Goal: Information Seeking & Learning: Learn about a topic

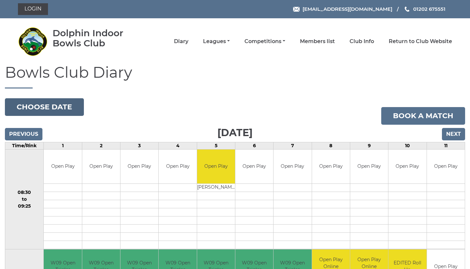
click at [47, 103] on button "Choose date" at bounding box center [44, 107] width 79 height 18
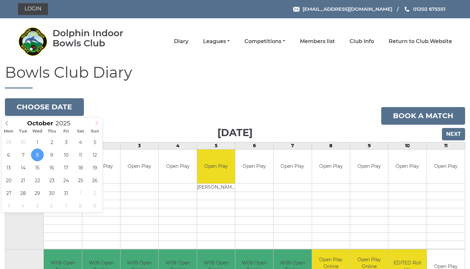
click at [94, 120] on span at bounding box center [96, 121] width 11 height 9
type input "2025-11-16"
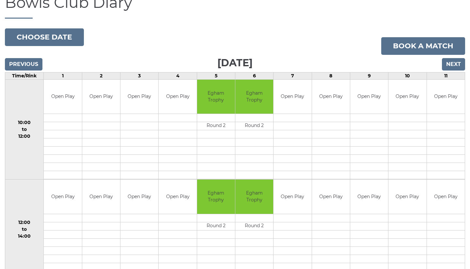
scroll to position [70, 0]
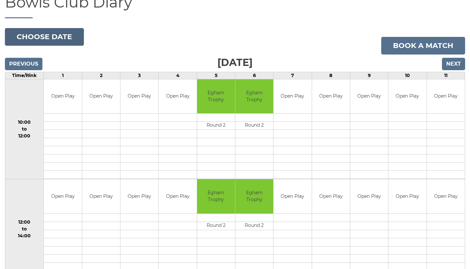
click at [49, 36] on button "Choose date" at bounding box center [44, 37] width 79 height 18
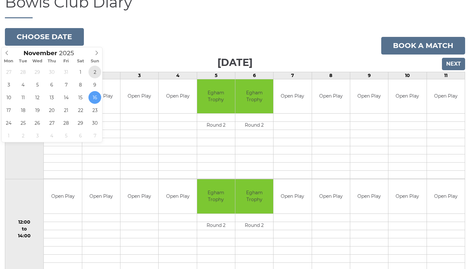
type input "[DATE]"
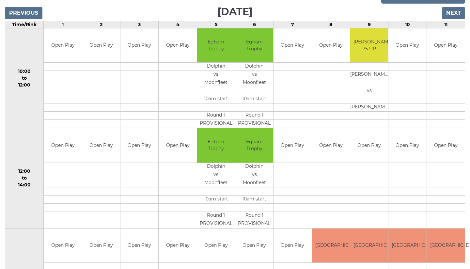
scroll to position [118, 0]
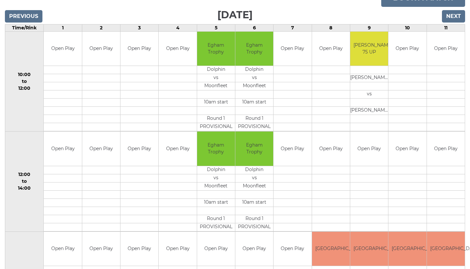
click at [31, 17] on input "Previous" at bounding box center [24, 16] width 38 height 12
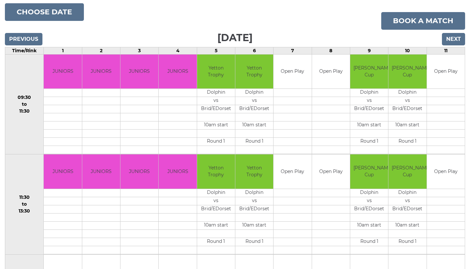
scroll to position [114, 0]
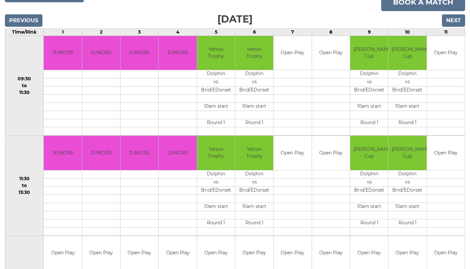
click at [450, 21] on input "Next" at bounding box center [453, 20] width 23 height 12
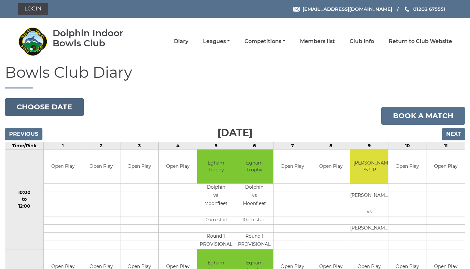
click at [39, 105] on button "Choose date" at bounding box center [44, 107] width 79 height 18
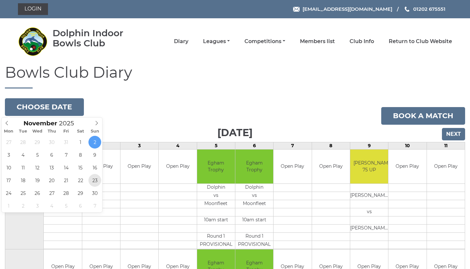
type input "[DATE]"
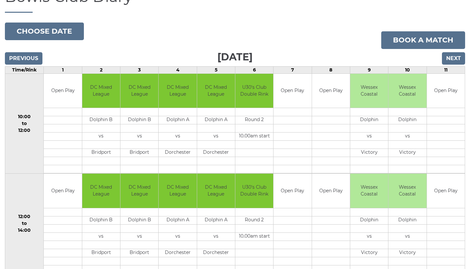
scroll to position [74, 0]
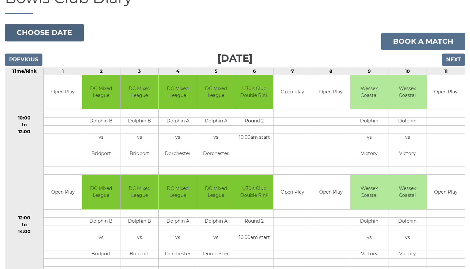
click at [53, 36] on button "Choose date" at bounding box center [44, 33] width 79 height 18
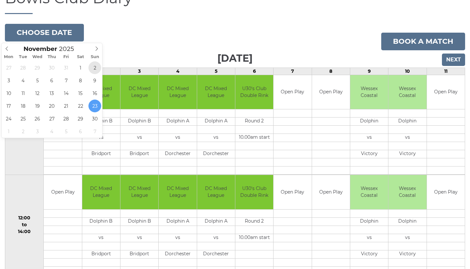
type input "[DATE]"
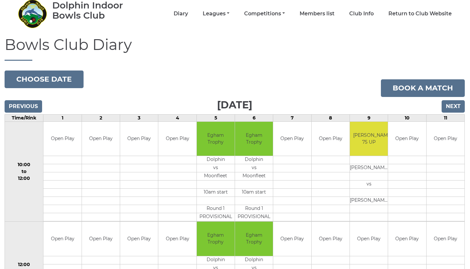
scroll to position [26, 0]
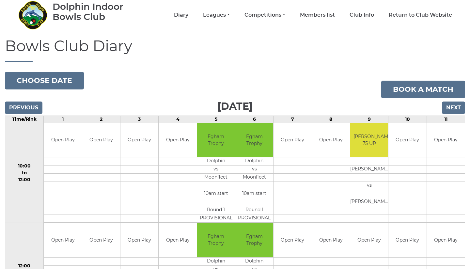
click at [139, 119] on td "3" at bounding box center [139, 119] width 38 height 7
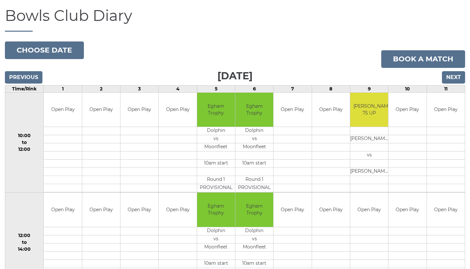
scroll to position [57, 0]
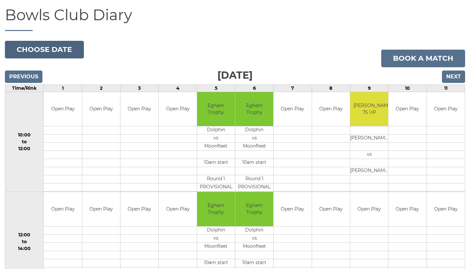
click at [42, 51] on button "Choose date" at bounding box center [44, 50] width 79 height 18
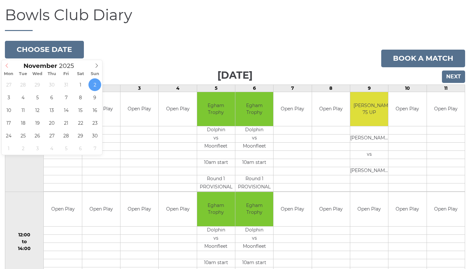
click at [7, 65] on icon at bounding box center [7, 65] width 5 height 5
type input "2025-10-19"
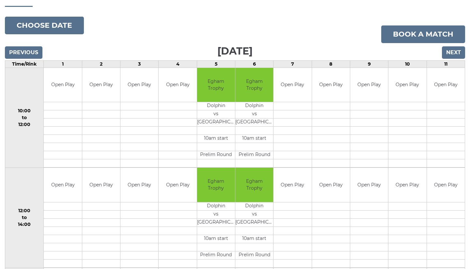
scroll to position [81, 0]
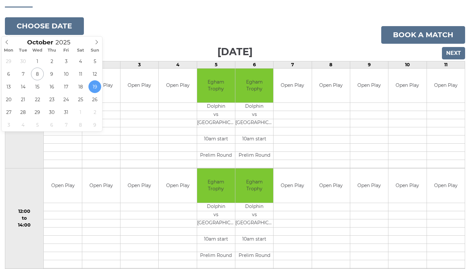
click at [67, 30] on button "Choose date" at bounding box center [44, 26] width 79 height 18
click at [96, 40] on icon at bounding box center [96, 42] width 5 height 5
type input "2025-11-12"
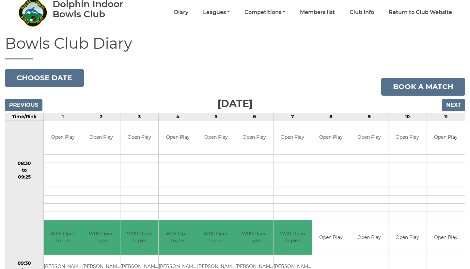
scroll to position [25, 0]
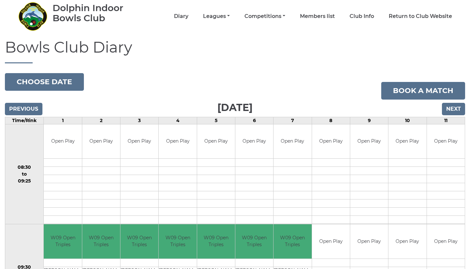
click at [29, 104] on input "Previous" at bounding box center [24, 109] width 38 height 12
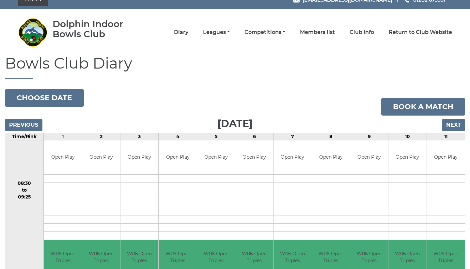
scroll to position [8, 0]
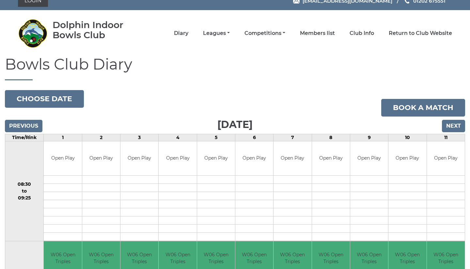
click at [28, 127] on input "Previous" at bounding box center [24, 126] width 38 height 12
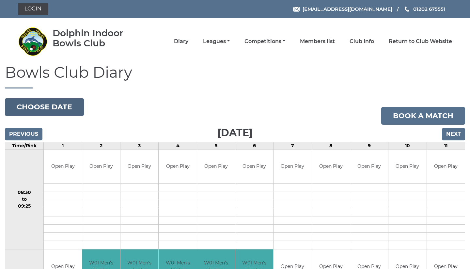
click at [73, 107] on button "Choose date" at bounding box center [44, 107] width 79 height 18
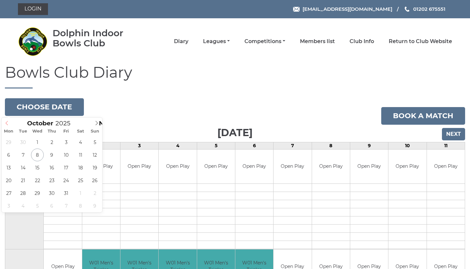
click at [7, 123] on icon at bounding box center [7, 123] width 5 height 5
type input "2025-10-25"
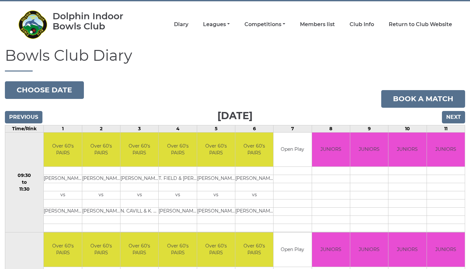
scroll to position [19, 0]
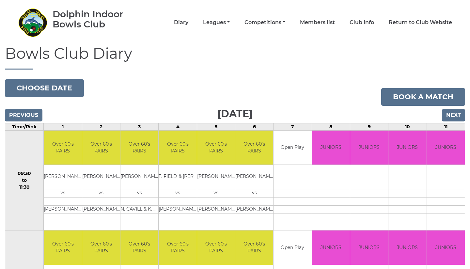
click at [452, 117] on input "Next" at bounding box center [453, 115] width 23 height 12
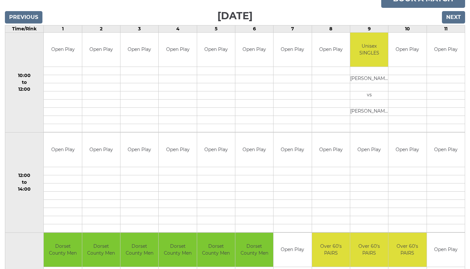
scroll to position [117, 0]
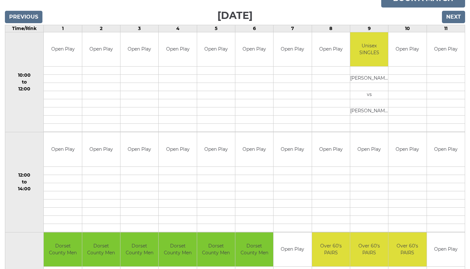
click at [290, 76] on td at bounding box center [292, 79] width 38 height 8
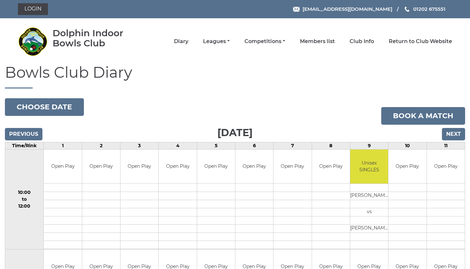
scroll to position [0, 0]
click at [327, 41] on link "Members list" at bounding box center [317, 42] width 35 height 7
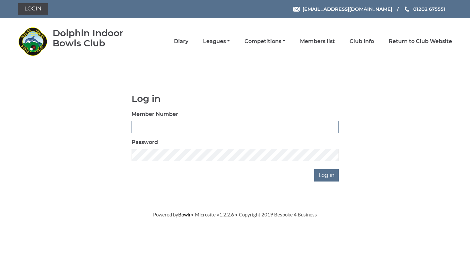
type input "3796"
click at [326, 178] on input "Log in" at bounding box center [326, 175] width 24 height 12
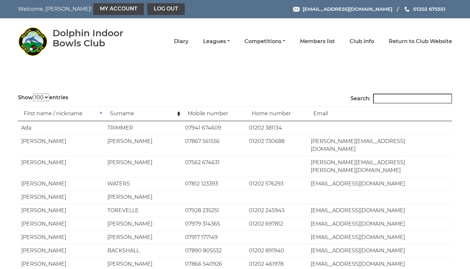
select select "100"
click at [398, 99] on input "Search:" at bounding box center [412, 99] width 79 height 10
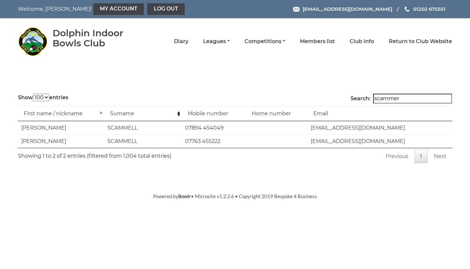
type input "scammer"
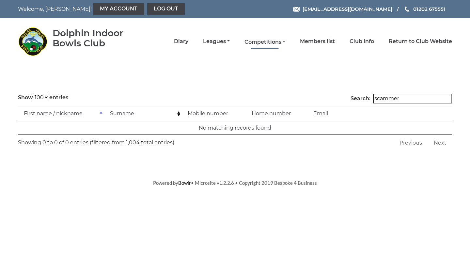
drag, startPoint x: 389, startPoint y: 111, endPoint x: 274, endPoint y: 41, distance: 134.6
click at [274, 41] on link "Competitions" at bounding box center [264, 42] width 41 height 7
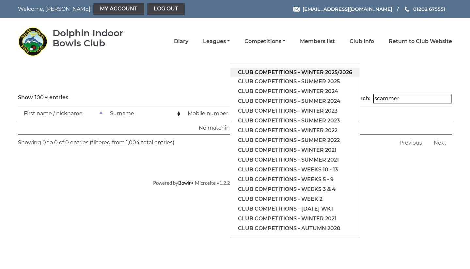
click at [296, 68] on link "Club competitions - Winter 2025/2026" at bounding box center [295, 73] width 130 height 10
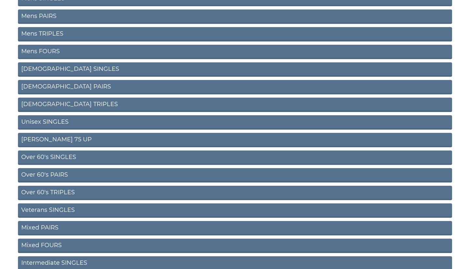
scroll to position [118, 0]
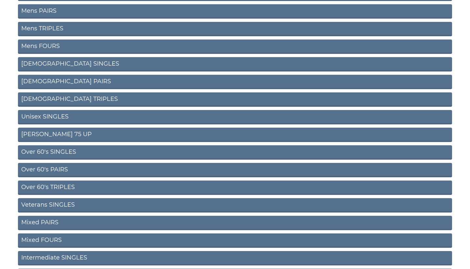
click at [101, 254] on link "Intermediate SINGLES" at bounding box center [235, 258] width 434 height 14
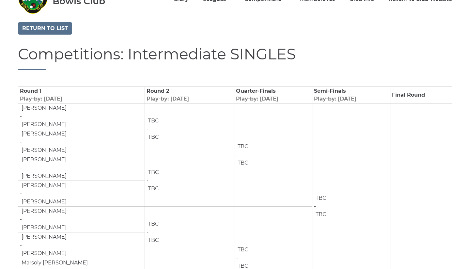
scroll to position [43, 0]
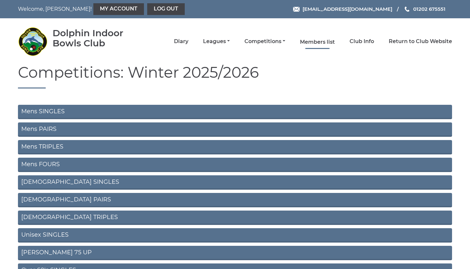
click at [330, 43] on link "Members list" at bounding box center [317, 42] width 35 height 7
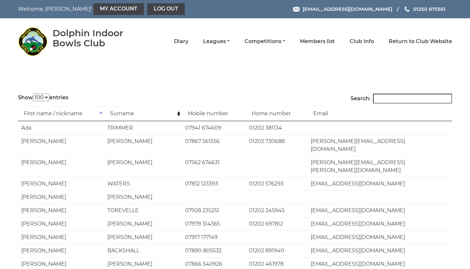
select select "100"
click at [409, 99] on input "Search:" at bounding box center [412, 99] width 79 height 10
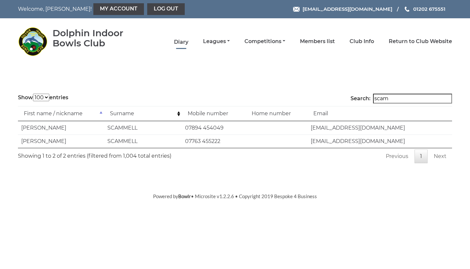
type input "scam"
click at [188, 41] on link "Diary" at bounding box center [181, 42] width 14 height 7
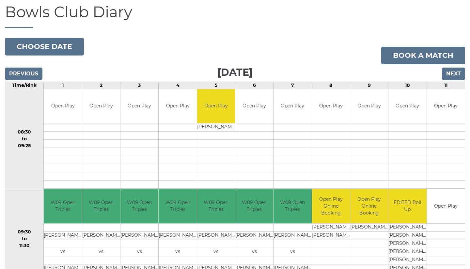
scroll to position [25, 0]
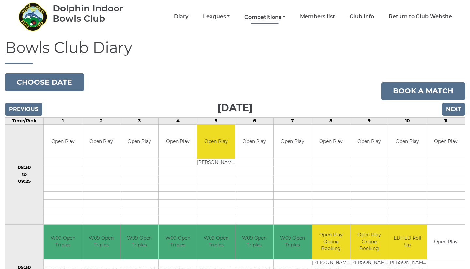
click at [279, 15] on link "Competitions" at bounding box center [264, 17] width 41 height 7
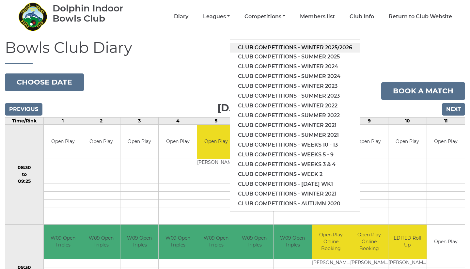
click at [286, 48] on link "Club competitions - Winter 2025/2026" at bounding box center [295, 48] width 130 height 10
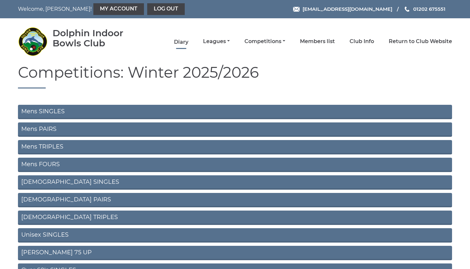
click at [188, 41] on link "Diary" at bounding box center [181, 42] width 14 height 7
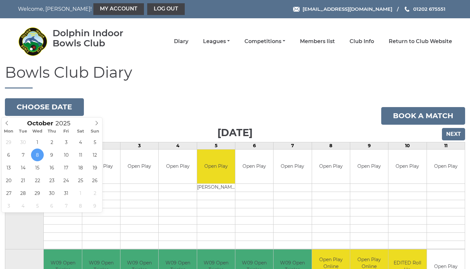
click at [57, 113] on button "Choose date" at bounding box center [44, 107] width 79 height 18
click at [95, 124] on icon at bounding box center [96, 123] width 5 height 5
type input "2025-11-26"
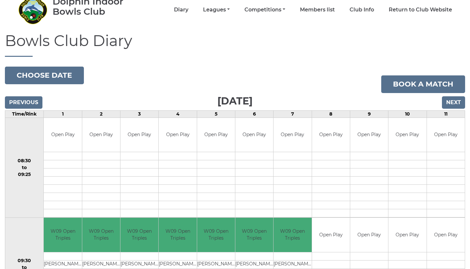
scroll to position [29, 0]
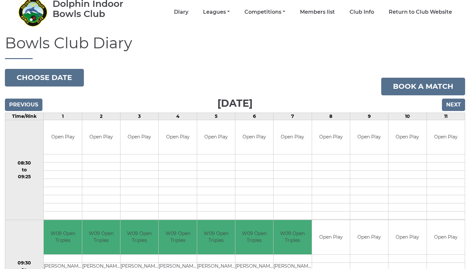
click at [26, 102] on input "Previous" at bounding box center [24, 105] width 38 height 12
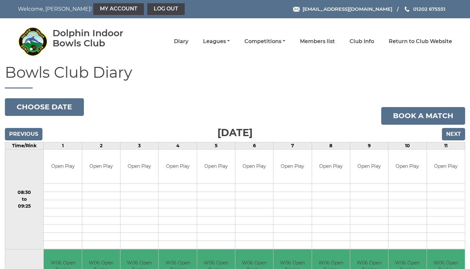
click at [30, 132] on input "Previous" at bounding box center [24, 134] width 38 height 12
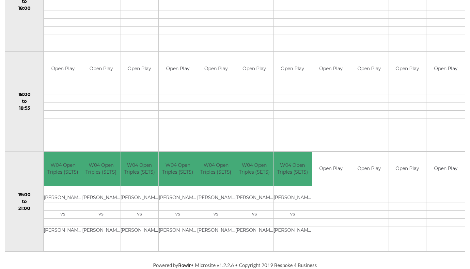
scroll to position [598, 0]
drag, startPoint x: 186, startPoint y: 102, endPoint x: 185, endPoint y: 70, distance: 33.0
click at [186, 73] on tbody "Open Play" at bounding box center [178, 102] width 38 height 100
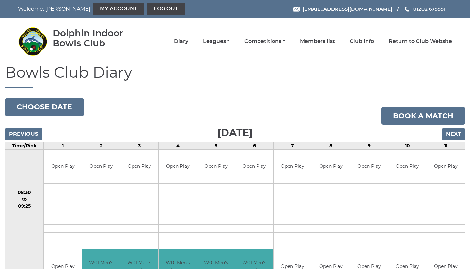
scroll to position [0, 0]
click at [282, 39] on link "Competitions" at bounding box center [264, 42] width 41 height 7
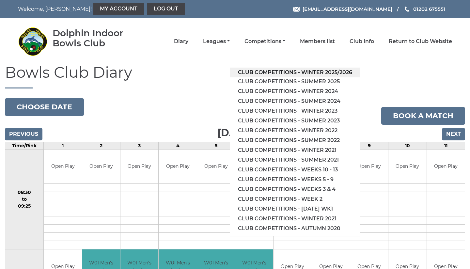
click at [284, 71] on link "Club competitions - Winter 2025/2026" at bounding box center [295, 73] width 130 height 10
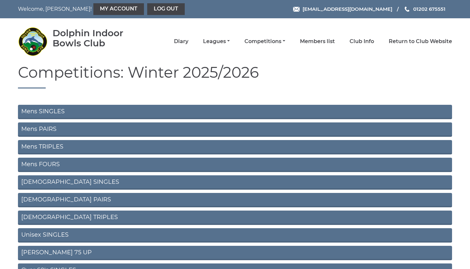
click at [113, 107] on link "Mens SINGLES" at bounding box center [235, 112] width 434 height 14
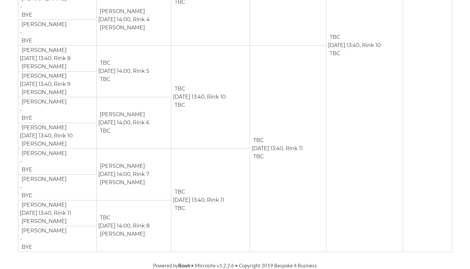
scroll to position [710, 0]
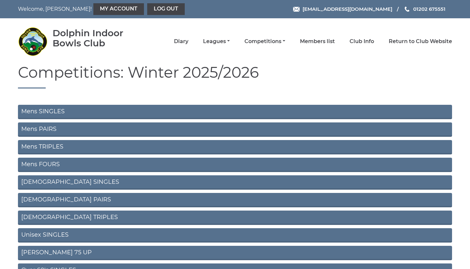
click at [43, 129] on link "Mens PAIRS" at bounding box center [235, 129] width 434 height 14
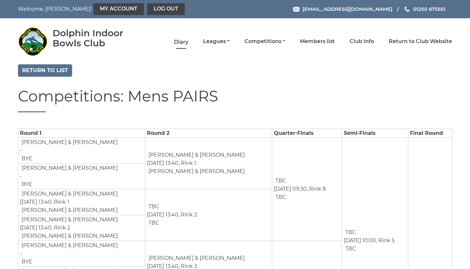
click at [188, 41] on link "Diary" at bounding box center [181, 42] width 14 height 7
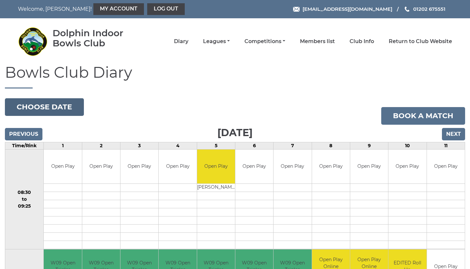
click at [57, 107] on button "Choose date" at bounding box center [44, 107] width 79 height 18
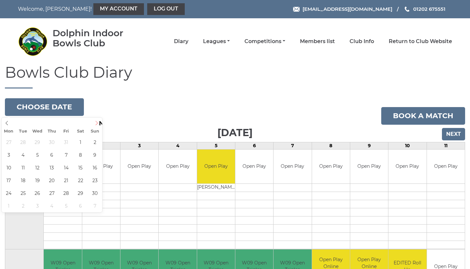
click at [96, 121] on icon at bounding box center [96, 123] width 5 height 5
type input "[DATE]"
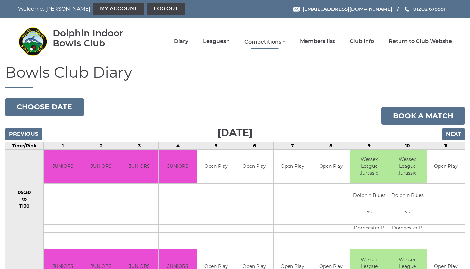
click at [269, 39] on link "Competitions" at bounding box center [264, 42] width 41 height 7
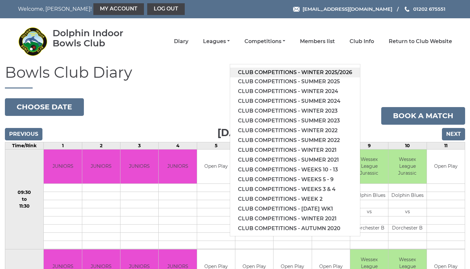
click at [281, 70] on link "Club competitions - Winter 2025/2026" at bounding box center [295, 73] width 130 height 10
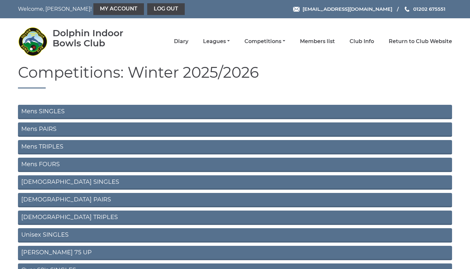
click at [70, 130] on link "Mens PAIRS" at bounding box center [235, 129] width 434 height 14
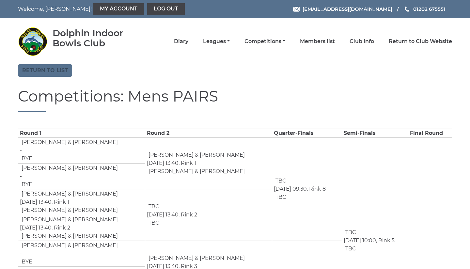
click at [49, 74] on link "Return to list" at bounding box center [45, 70] width 54 height 12
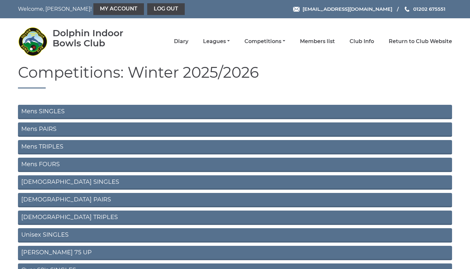
click at [61, 142] on link "Mens TRIPLES" at bounding box center [235, 147] width 434 height 14
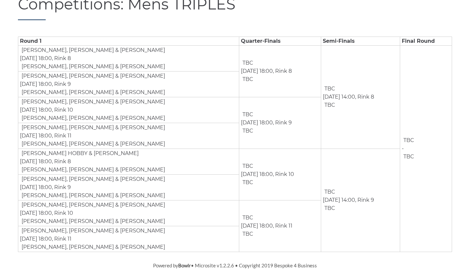
scroll to position [92, 0]
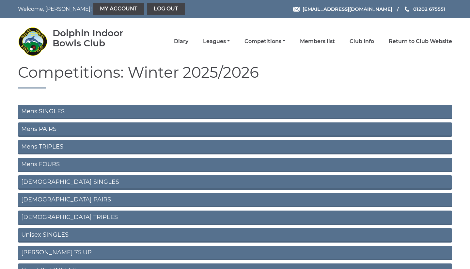
click at [63, 164] on link "Mens FOURS" at bounding box center [235, 165] width 434 height 14
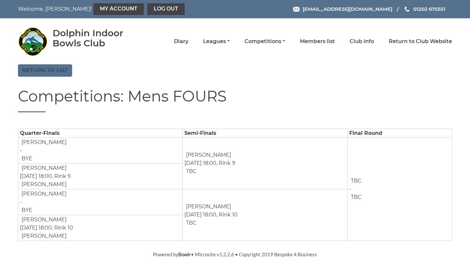
click at [50, 76] on link "Return to list" at bounding box center [45, 70] width 54 height 12
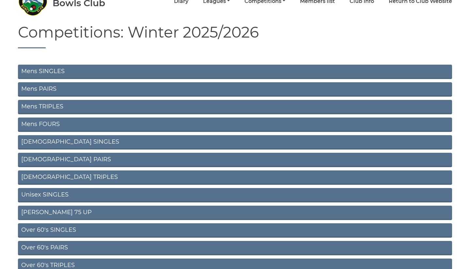
scroll to position [41, 0]
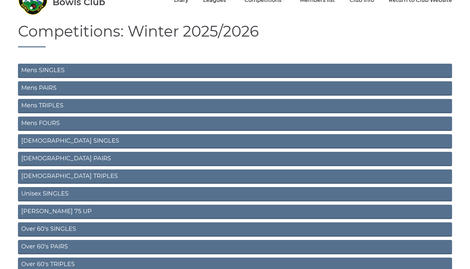
click at [68, 194] on link "Unisex SINGLES" at bounding box center [235, 194] width 434 height 14
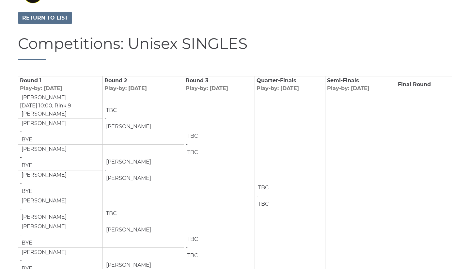
scroll to position [54, 0]
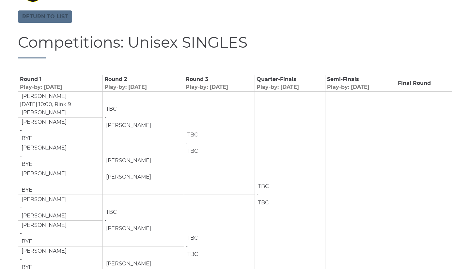
click at [50, 17] on link "Return to list" at bounding box center [45, 16] width 54 height 12
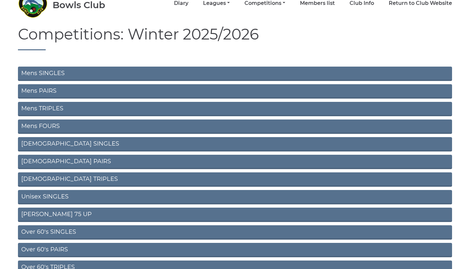
scroll to position [63, 0]
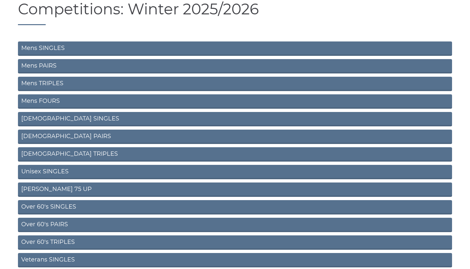
click at [95, 188] on link "Ron Jeffery 75 UP" at bounding box center [235, 189] width 434 height 14
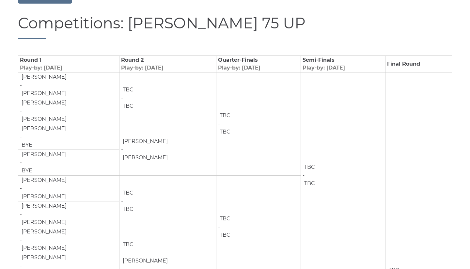
scroll to position [60, 0]
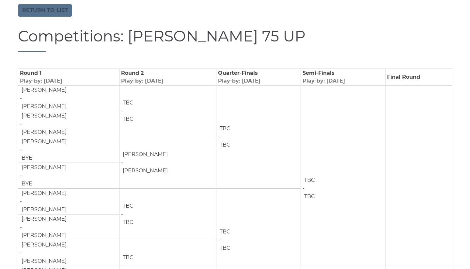
click at [41, 8] on link "Return to list" at bounding box center [45, 10] width 54 height 12
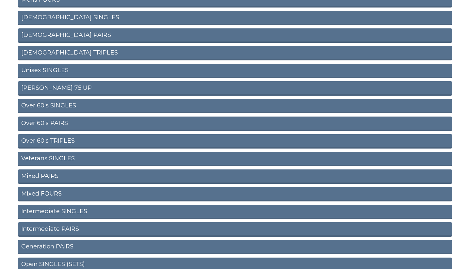
scroll to position [167, 0]
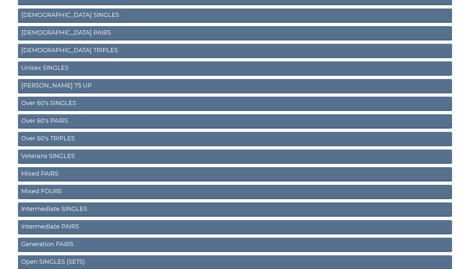
click at [87, 204] on link "Intermediate SINGLES" at bounding box center [235, 209] width 434 height 14
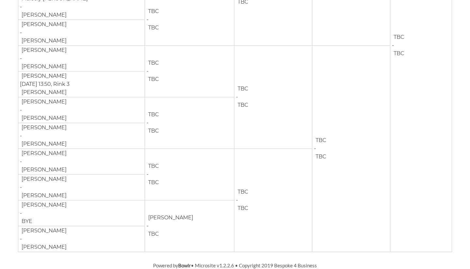
scroll to position [306, 0]
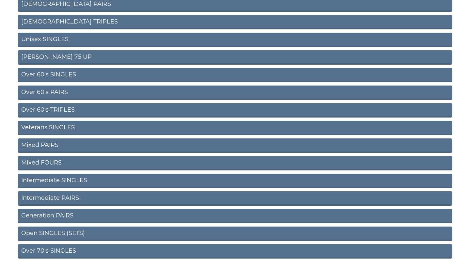
scroll to position [206, 0]
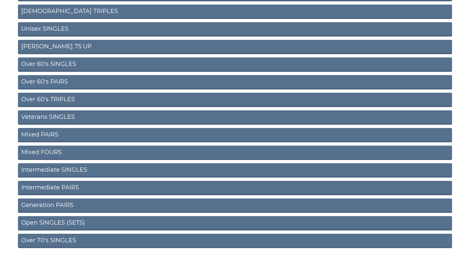
click at [91, 189] on link "Intermediate PAIRS" at bounding box center [235, 188] width 434 height 14
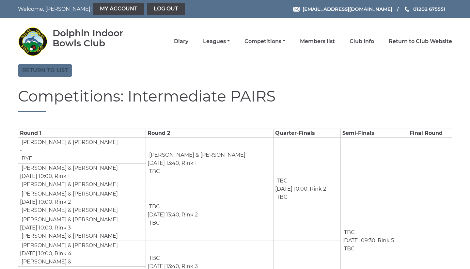
click at [41, 76] on link "Return to list" at bounding box center [45, 70] width 54 height 12
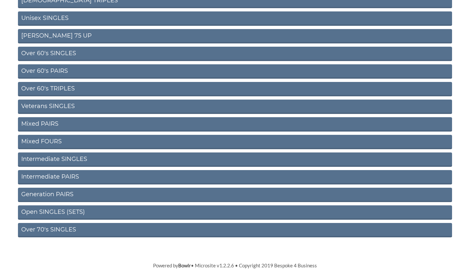
scroll to position [216, 0]
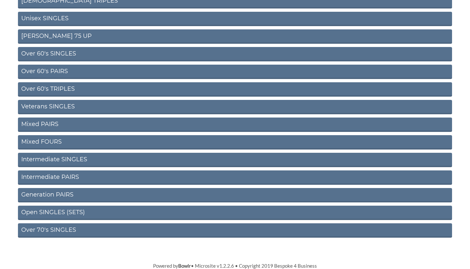
click at [112, 211] on link "Open SINGLES (SETS)" at bounding box center [235, 213] width 434 height 14
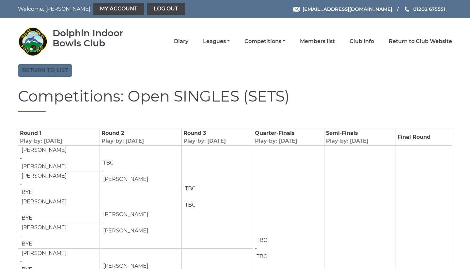
click at [50, 70] on link "Return to list" at bounding box center [45, 70] width 54 height 12
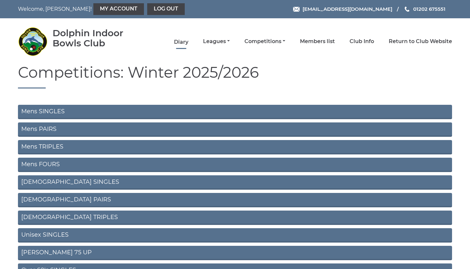
click at [188, 39] on link "Diary" at bounding box center [181, 42] width 14 height 7
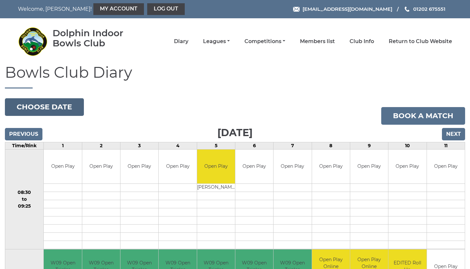
click at [69, 106] on button "Choose date" at bounding box center [44, 107] width 79 height 18
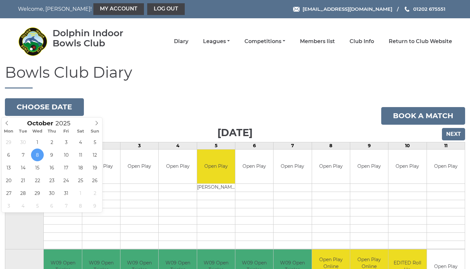
type input "2025-10-26"
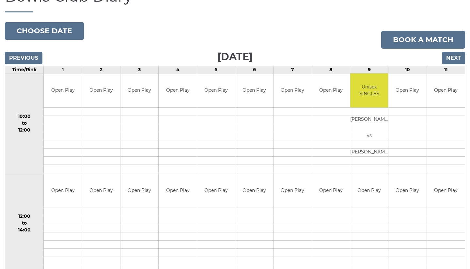
scroll to position [81, 0]
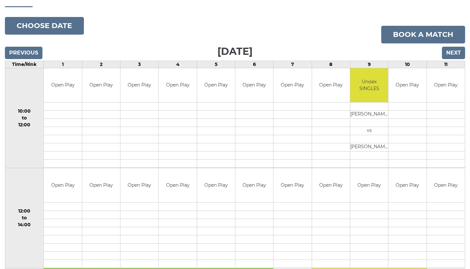
click at [329, 128] on td at bounding box center [331, 131] width 38 height 8
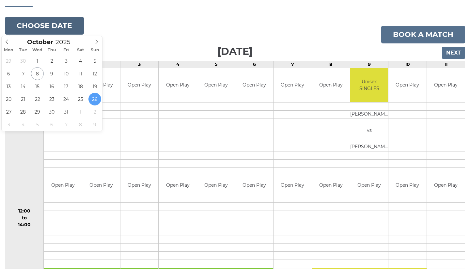
click at [54, 22] on button "Choose date" at bounding box center [44, 26] width 79 height 18
type input "[DATE]"
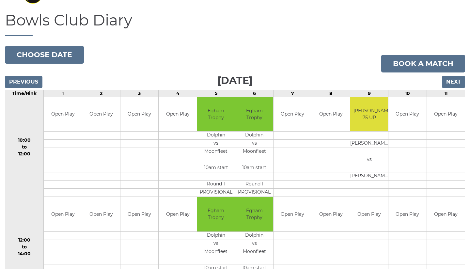
scroll to position [55, 0]
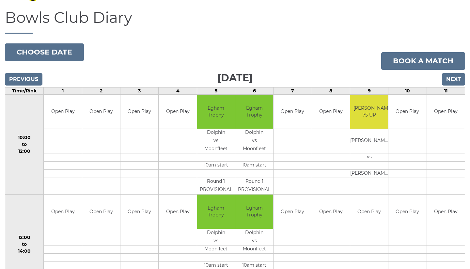
click at [127, 110] on td "Open Play" at bounding box center [139, 112] width 38 height 34
click at [330, 130] on td at bounding box center [331, 133] width 38 height 8
click at [69, 46] on button "Choose date" at bounding box center [44, 52] width 79 height 18
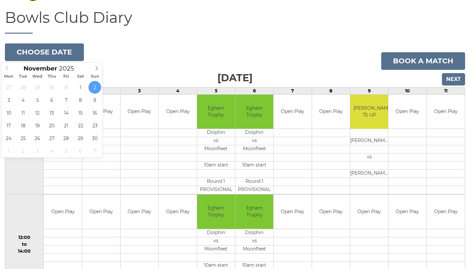
click at [8, 70] on icon at bounding box center [7, 68] width 5 height 5
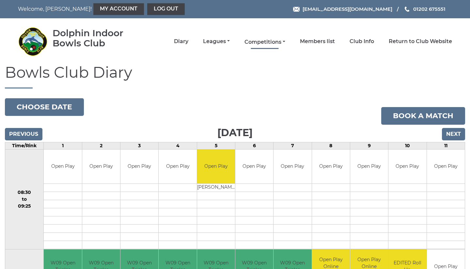
click at [235, 43] on link "Competitions" at bounding box center [264, 42] width 41 height 7
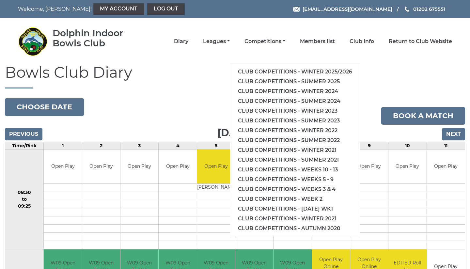
click at [228, 38] on li "Leagues Club leagues - Winter 2025/2026 Club leagues - Summer 2025 Club leagues…" at bounding box center [208, 42] width 41 height 14
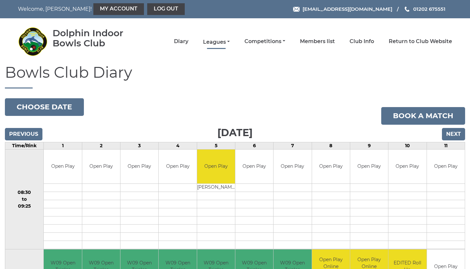
click at [228, 40] on link "Leagues" at bounding box center [216, 42] width 27 height 7
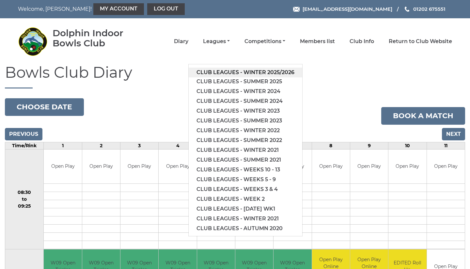
click at [235, 73] on link "Club leagues - Winter 2025/2026" at bounding box center [246, 73] width 114 height 10
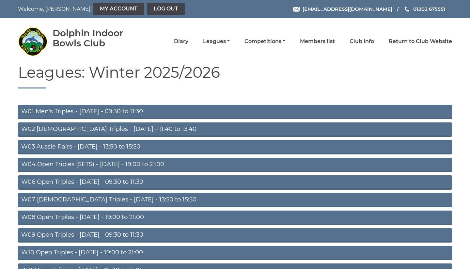
click at [175, 216] on link "W08 Open Triples - Tuesday - 19:00 to 21:00" at bounding box center [235, 218] width 434 height 14
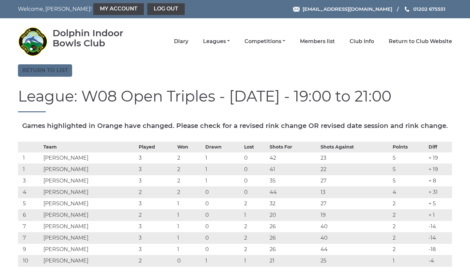
click at [49, 71] on link "Return to list" at bounding box center [45, 70] width 54 height 12
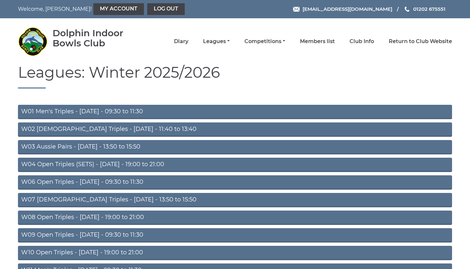
click at [119, 252] on link "W10 Open Triples - [DATE] - 19:00 to 21:00" at bounding box center [235, 253] width 434 height 14
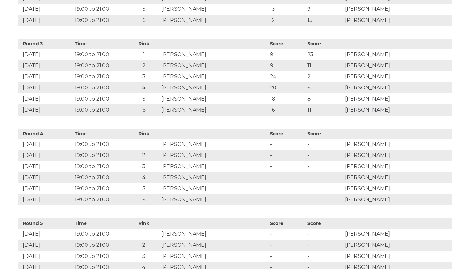
scroll to position [489, 0]
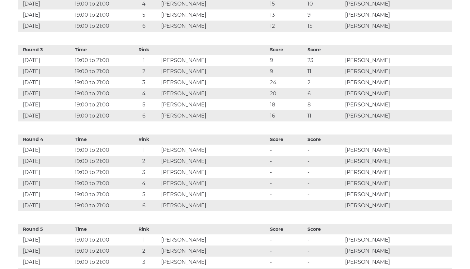
click at [261, 103] on td "Alan HARDY" at bounding box center [214, 104] width 109 height 11
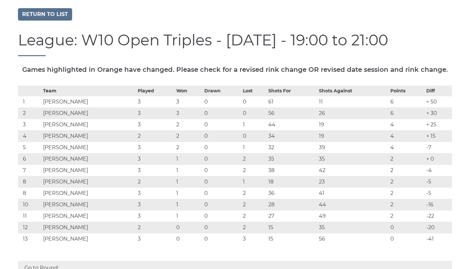
scroll to position [65, 0]
